Goal: Task Accomplishment & Management: Manage account settings

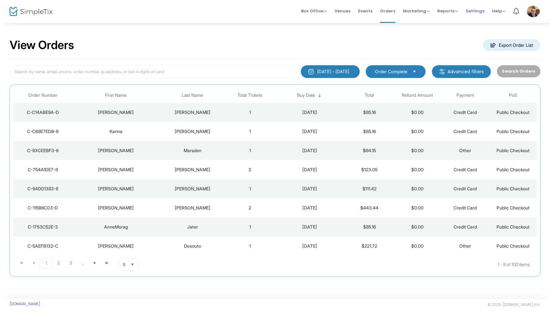
click at [480, 11] on span "Settings" at bounding box center [475, 11] width 19 height 16
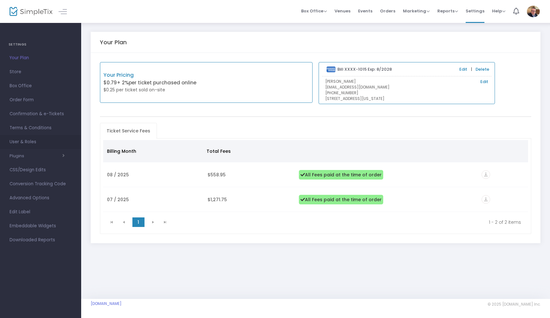
click at [24, 142] on span "User & Roles" at bounding box center [41, 142] width 62 height 8
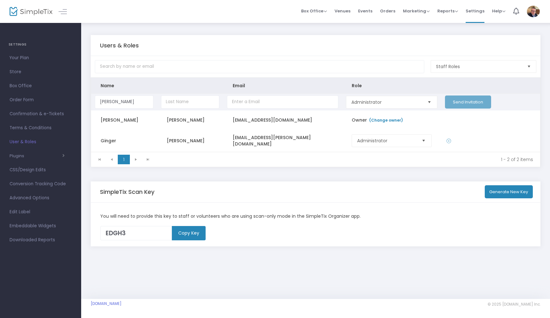
type input "Shannon"
click at [191, 105] on input "Data table" at bounding box center [190, 101] width 59 height 13
type input "Bates"
click at [256, 106] on input "Data table" at bounding box center [282, 101] width 111 height 13
click at [430, 103] on span "Select" at bounding box center [429, 102] width 11 height 11
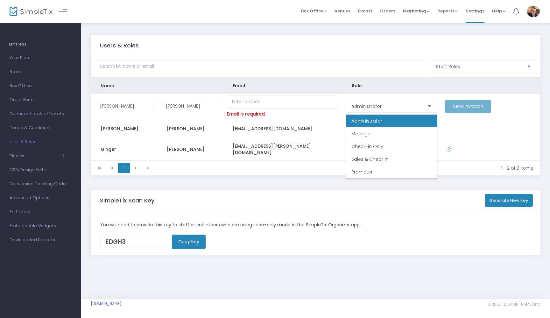
click at [407, 86] on th "Role" at bounding box center [391, 86] width 99 height 16
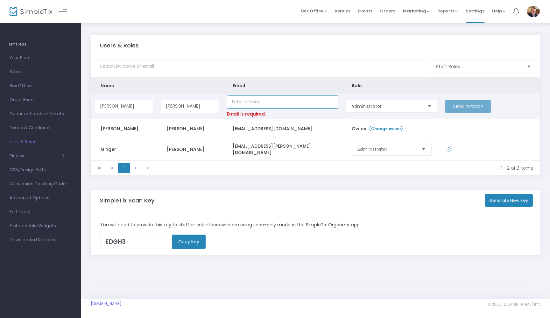
click at [253, 107] on input "Data table" at bounding box center [282, 101] width 111 height 13
